Goal: Navigation & Orientation: Find specific page/section

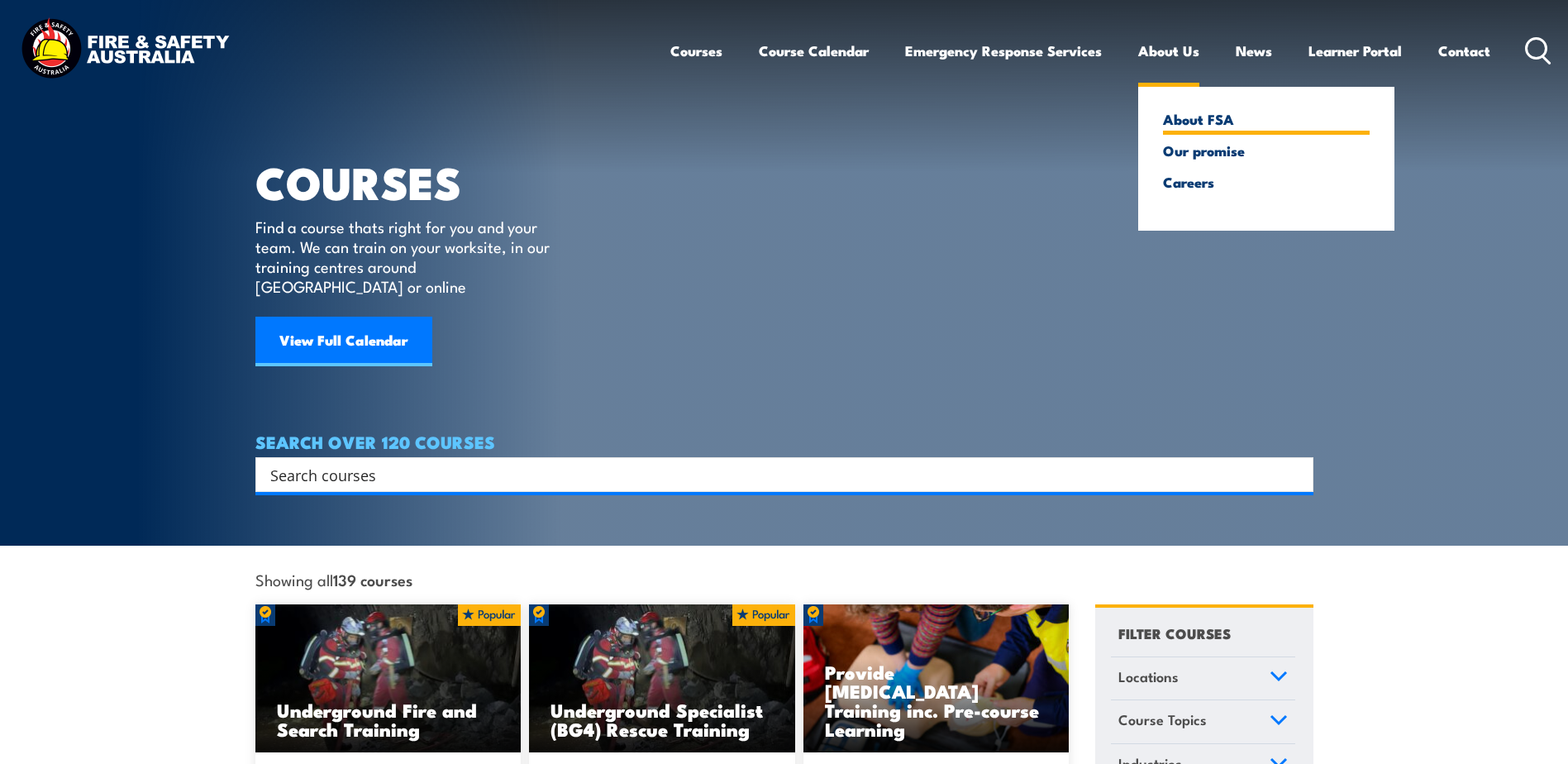
click at [1190, 118] on link "About FSA" at bounding box center [1266, 119] width 207 height 15
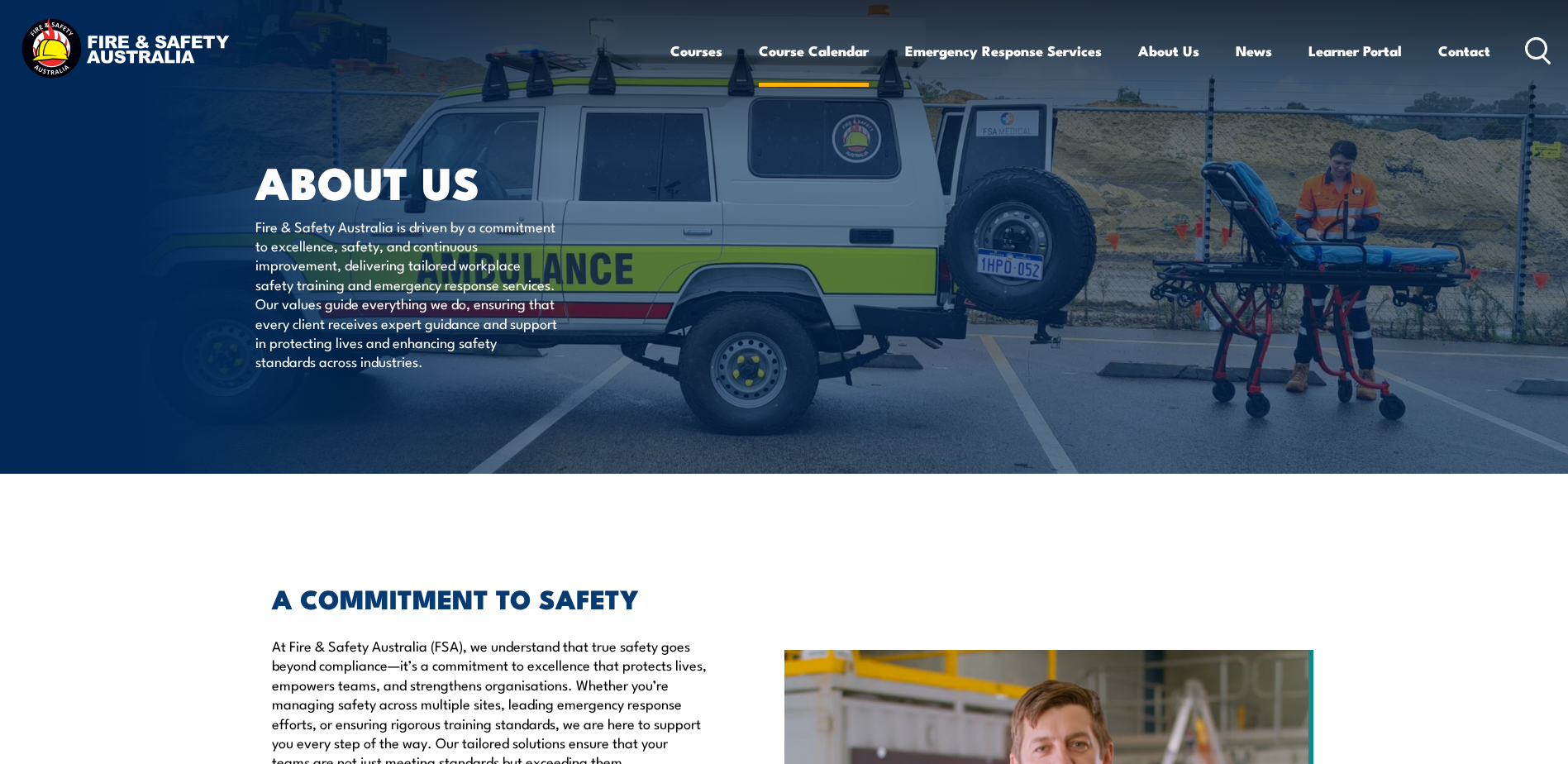
click at [796, 52] on link "Course Calendar" at bounding box center [814, 51] width 110 height 44
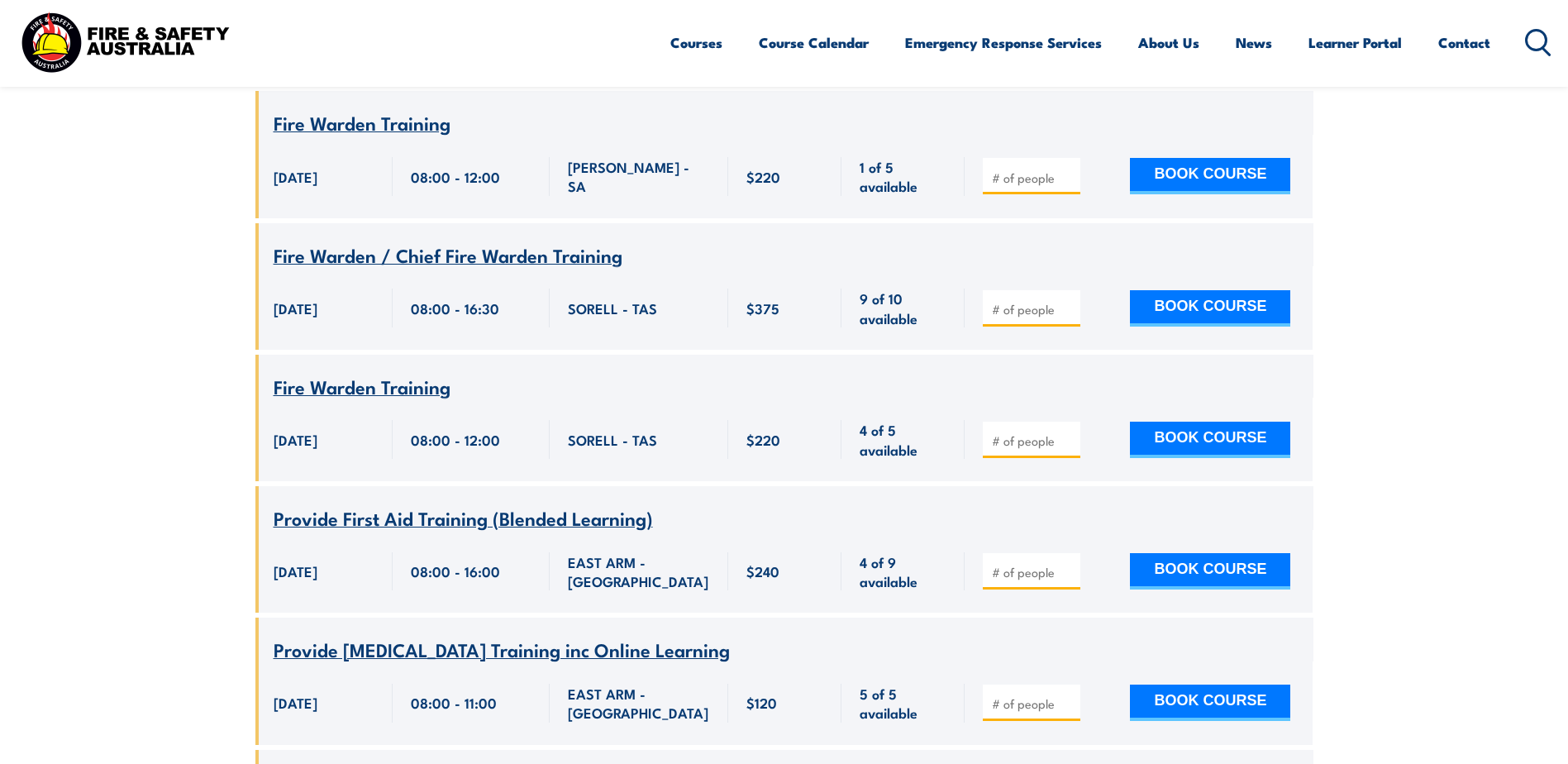
scroll to position [8186, 0]
